Goal: Task Accomplishment & Management: Manage account settings

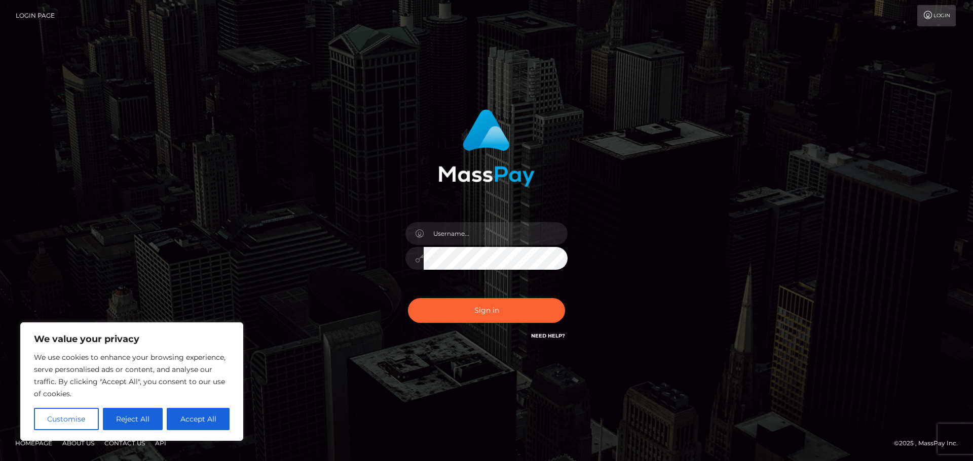
drag, startPoint x: 185, startPoint y: 418, endPoint x: 384, endPoint y: 349, distance: 210.8
click at [185, 418] on button "Accept All" at bounding box center [198, 419] width 63 height 22
checkbox input "true"
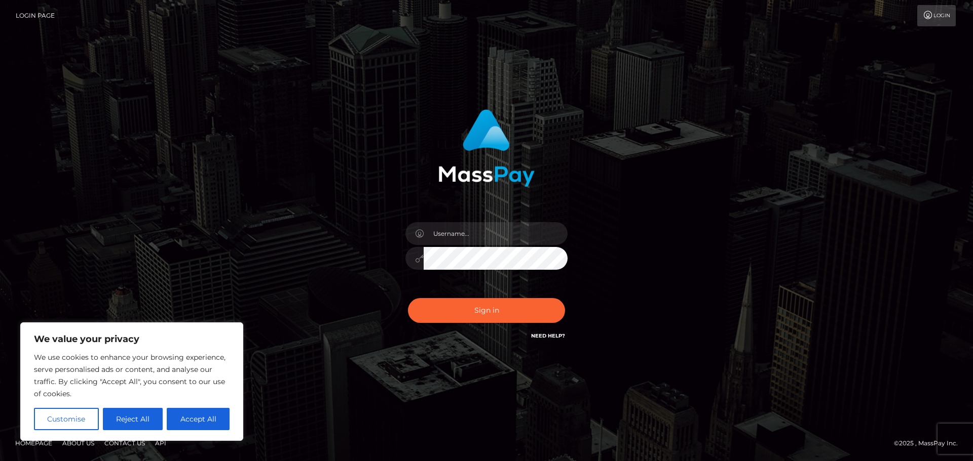
checkbox input "true"
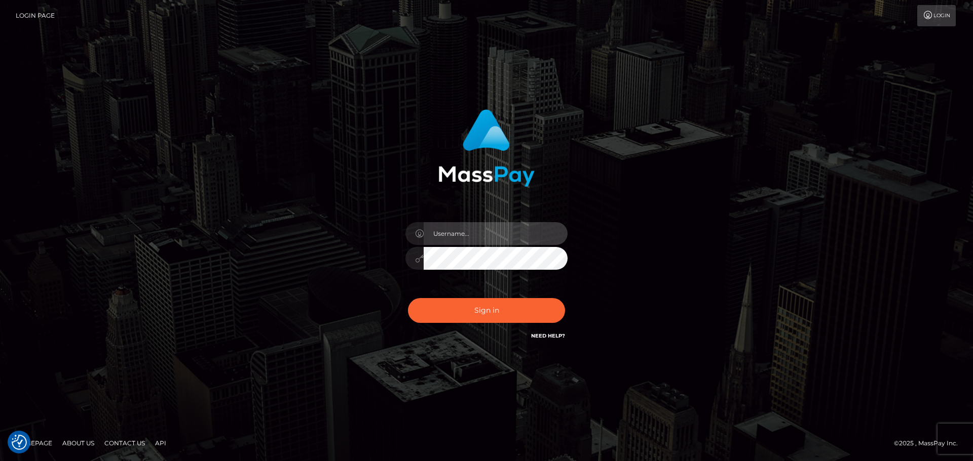
click at [469, 231] on input "text" at bounding box center [495, 233] width 144 height 23
paste input "dan.westerlund"
type input "dan.westerlund"
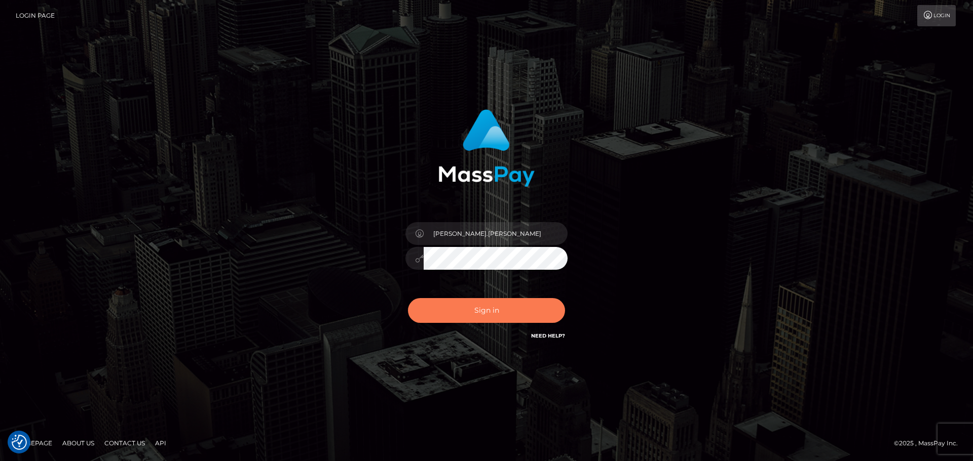
click at [489, 310] on button "Sign in" at bounding box center [486, 310] width 157 height 25
